Goal: Navigation & Orientation: Find specific page/section

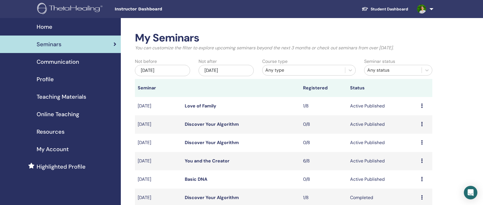
scroll to position [84, 0]
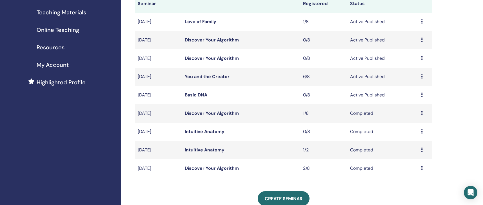
click at [421, 95] on icon at bounding box center [422, 94] width 2 height 5
click at [411, 116] on link "Attendees" at bounding box center [410, 116] width 21 height 6
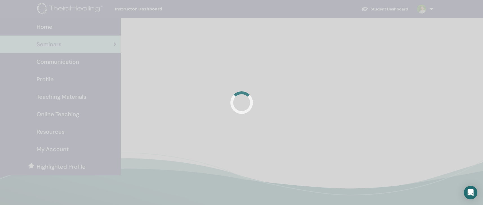
scroll to position [84, 0]
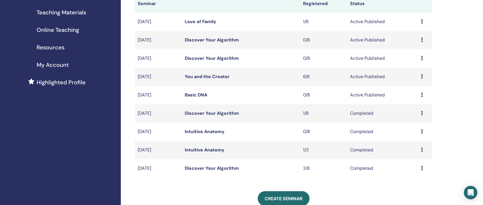
click at [424, 96] on div "Preview Edit Attendees Cancel" at bounding box center [425, 94] width 8 height 7
click at [409, 101] on link "Preview" at bounding box center [412, 100] width 16 height 6
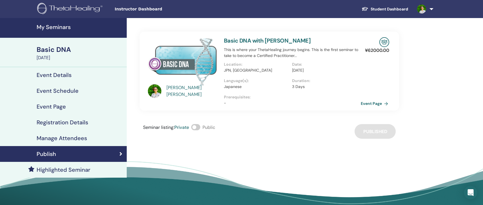
click at [374, 105] on link "Event Page" at bounding box center [376, 103] width 30 height 8
